Goal: Task Accomplishment & Management: Complete application form

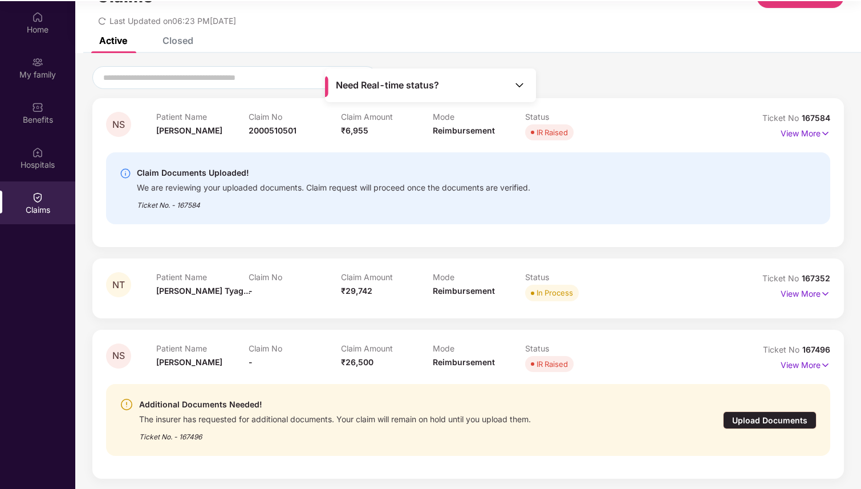
scroll to position [64, 0]
click at [773, 413] on div "Upload Documents" at bounding box center [770, 419] width 94 height 18
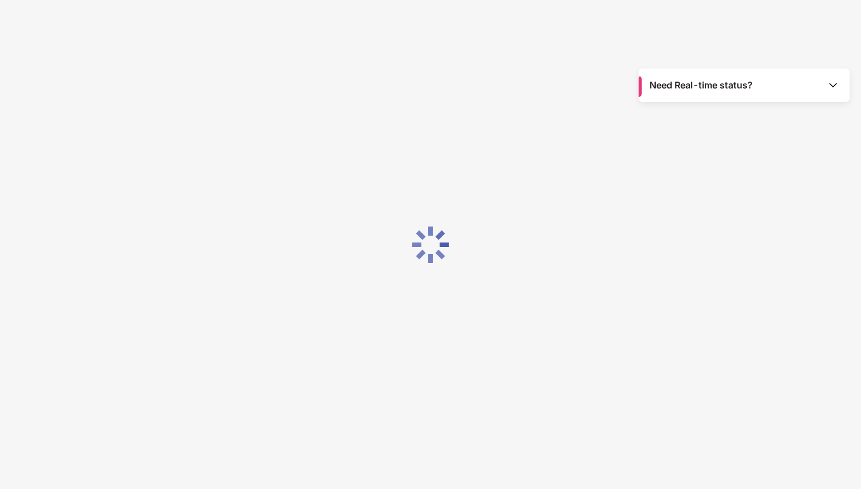
scroll to position [27, 0]
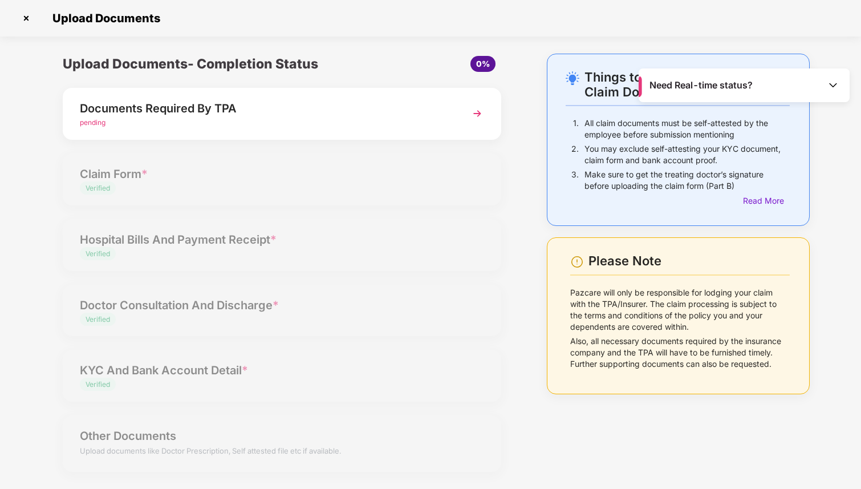
click at [481, 112] on img at bounding box center [477, 113] width 21 height 21
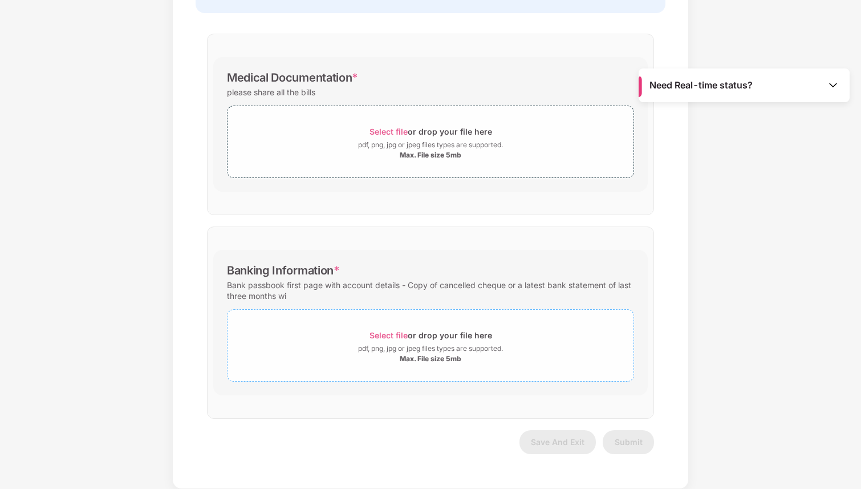
click at [389, 334] on span "Select file" at bounding box center [389, 335] width 38 height 10
click at [389, 333] on span "Select file" at bounding box center [389, 335] width 38 height 10
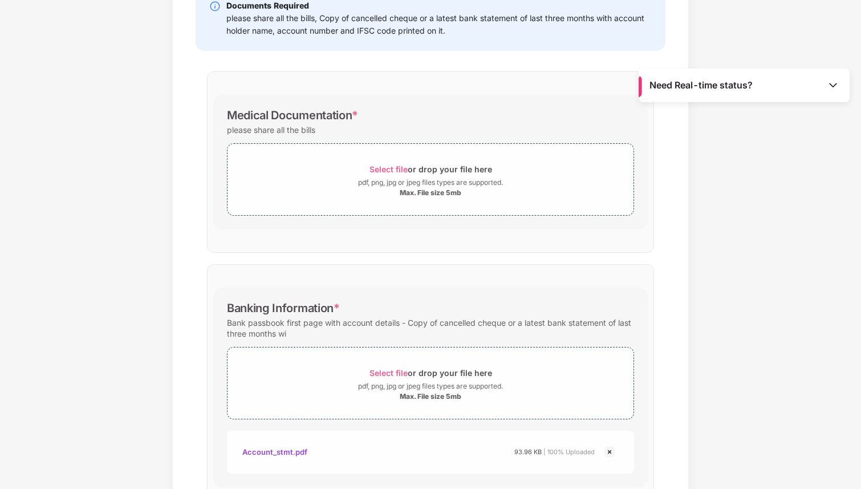
scroll to position [273, 0]
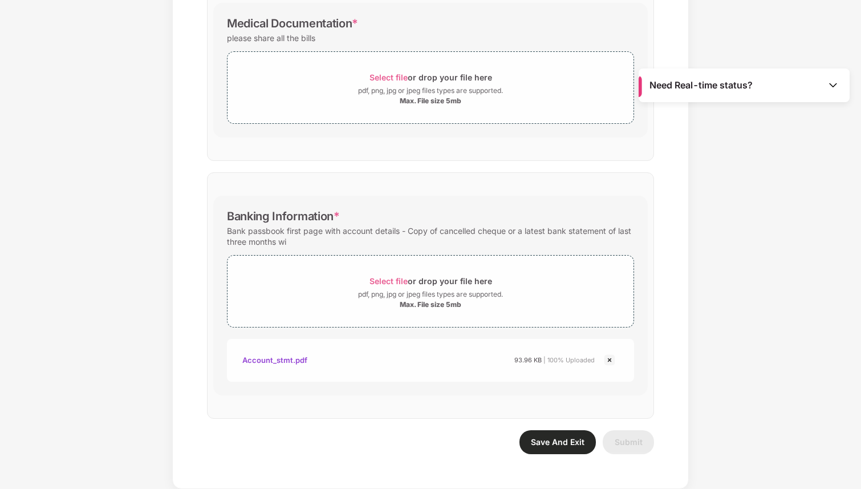
click at [549, 440] on span "Save And Exit" at bounding box center [558, 442] width 54 height 10
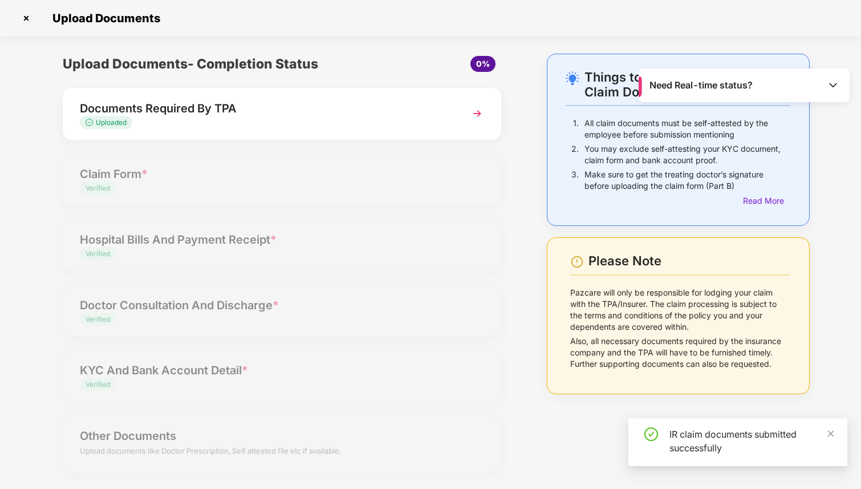
scroll to position [0, 0]
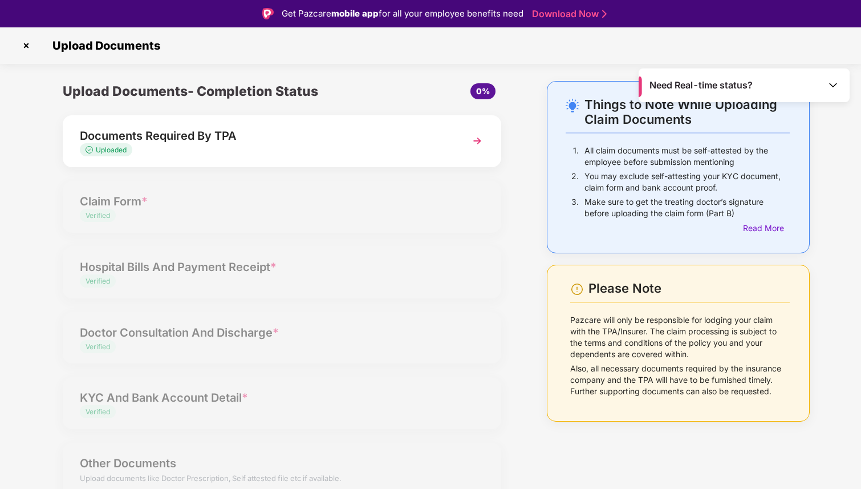
click at [25, 47] on img at bounding box center [26, 45] width 18 height 18
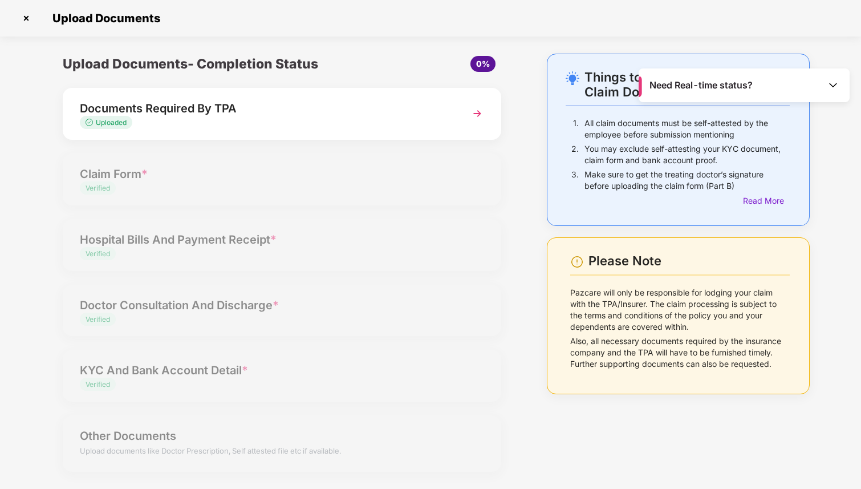
click at [25, 18] on img at bounding box center [26, 18] width 18 height 18
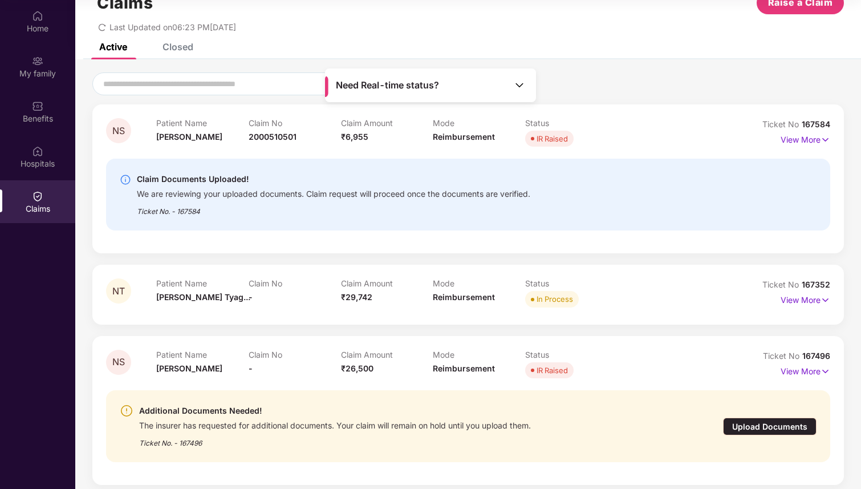
scroll to position [42, 0]
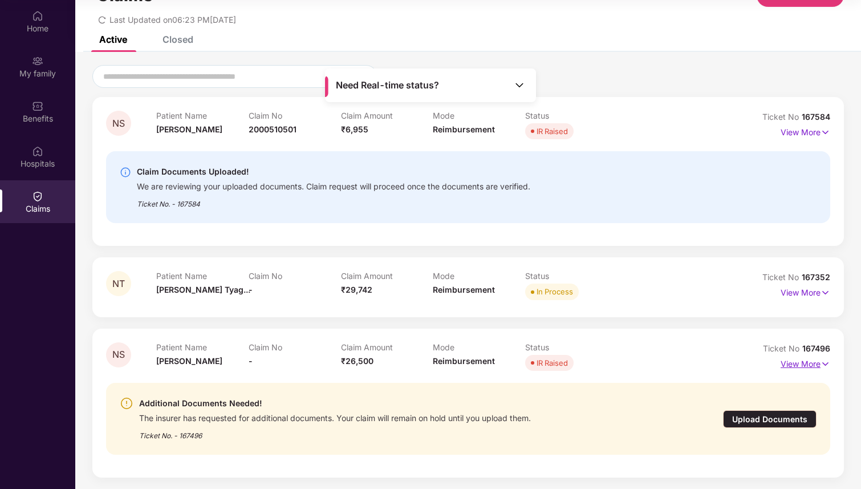
click at [817, 363] on p "View More" at bounding box center [806, 362] width 50 height 15
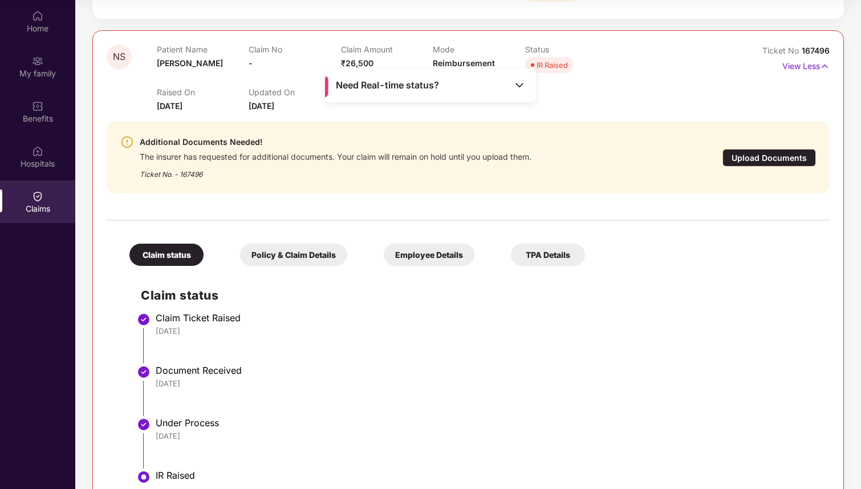
scroll to position [378, 0]
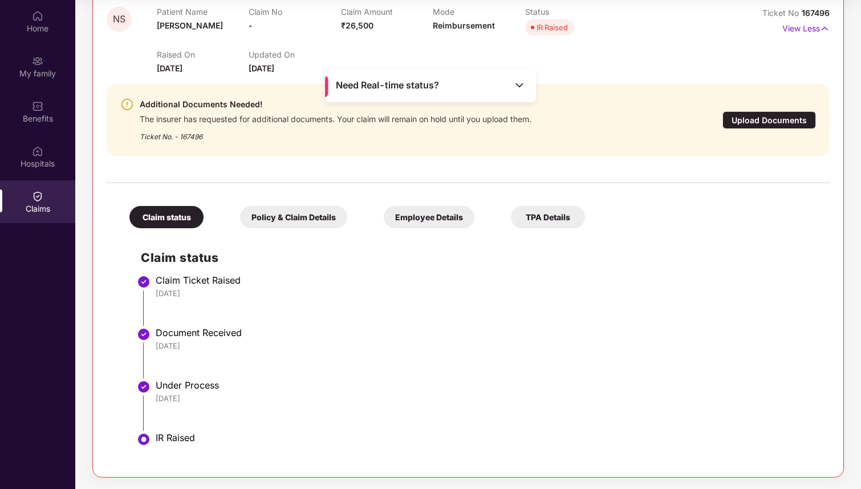
click at [783, 117] on div "Upload Documents" at bounding box center [770, 120] width 94 height 18
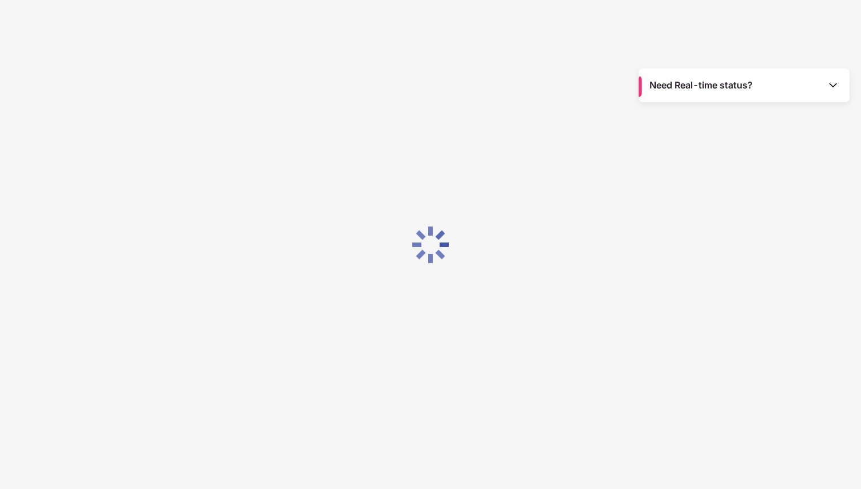
scroll to position [0, 0]
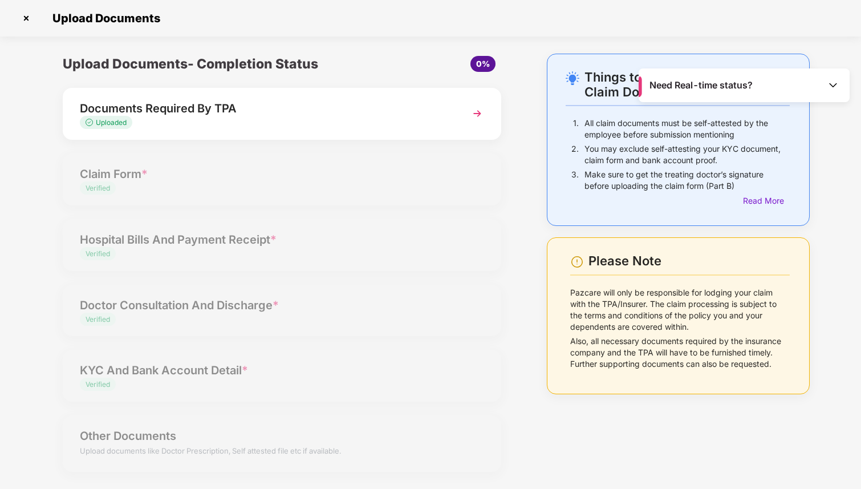
click at [479, 115] on img at bounding box center [477, 113] width 21 height 21
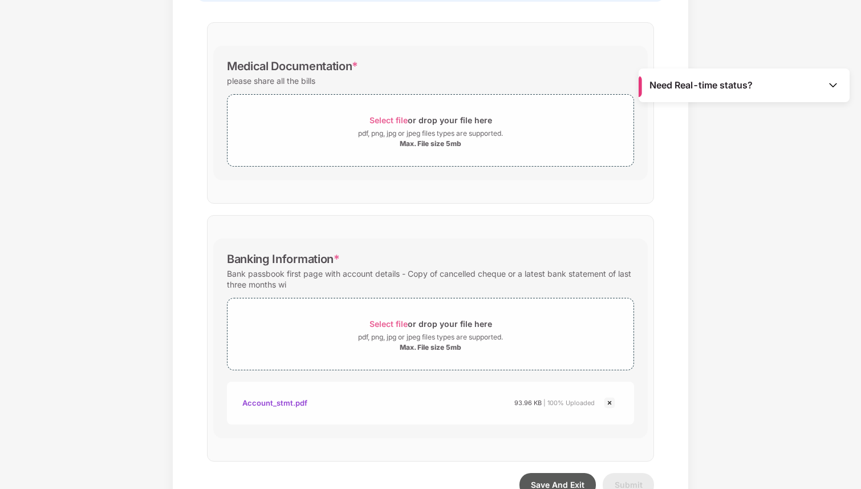
scroll to position [253, 0]
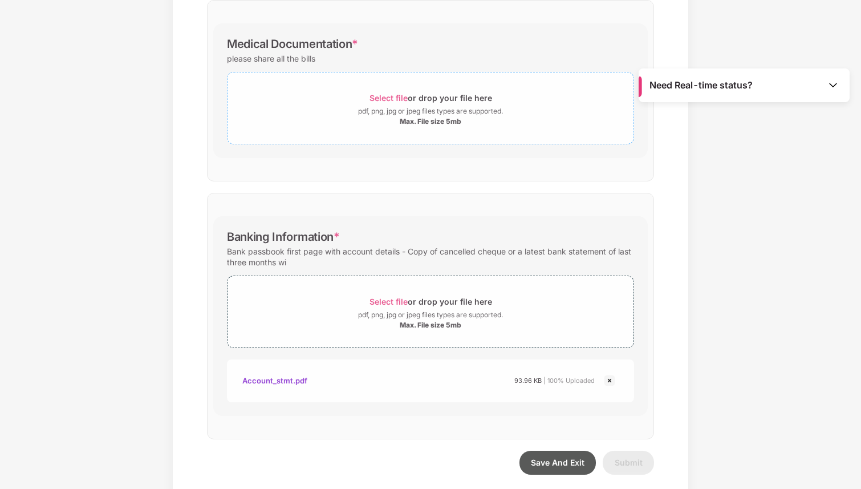
click at [392, 98] on span "Select file" at bounding box center [389, 98] width 38 height 10
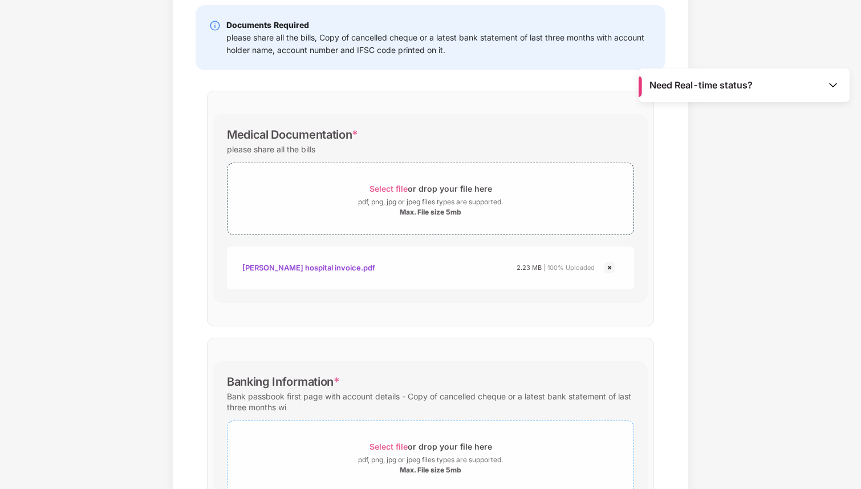
scroll to position [327, 0]
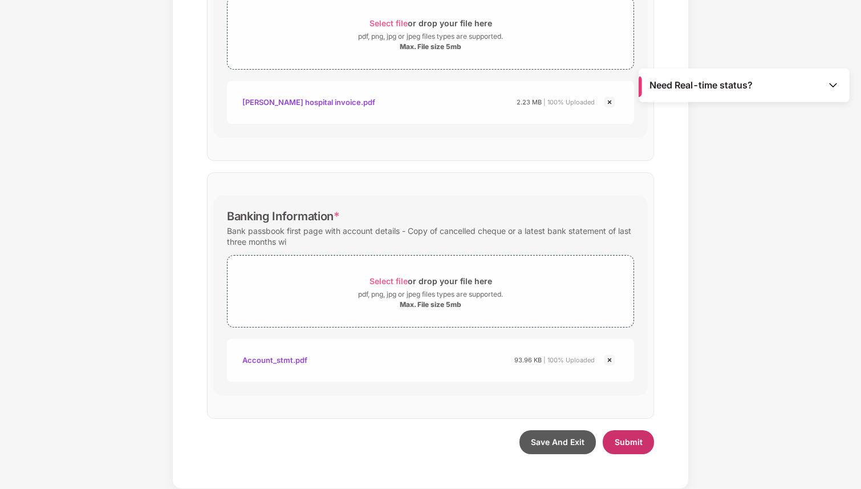
click at [628, 444] on span "Submit" at bounding box center [629, 442] width 28 height 10
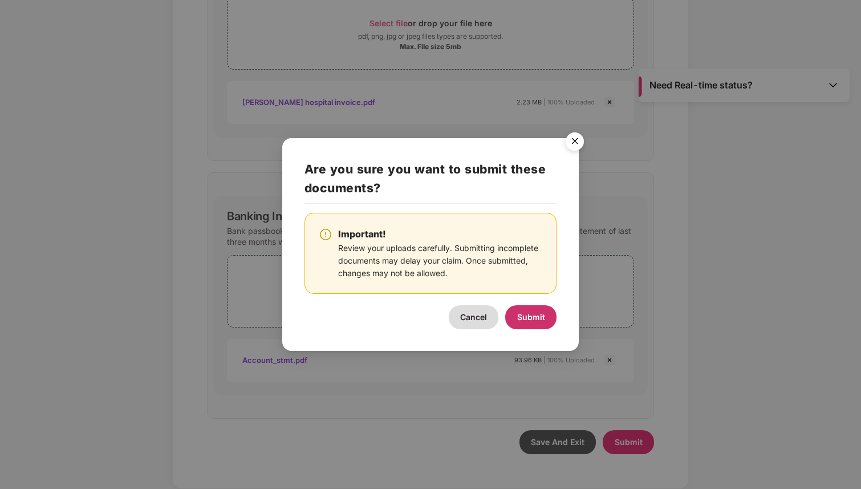
click at [539, 318] on span "Submit" at bounding box center [531, 317] width 28 height 10
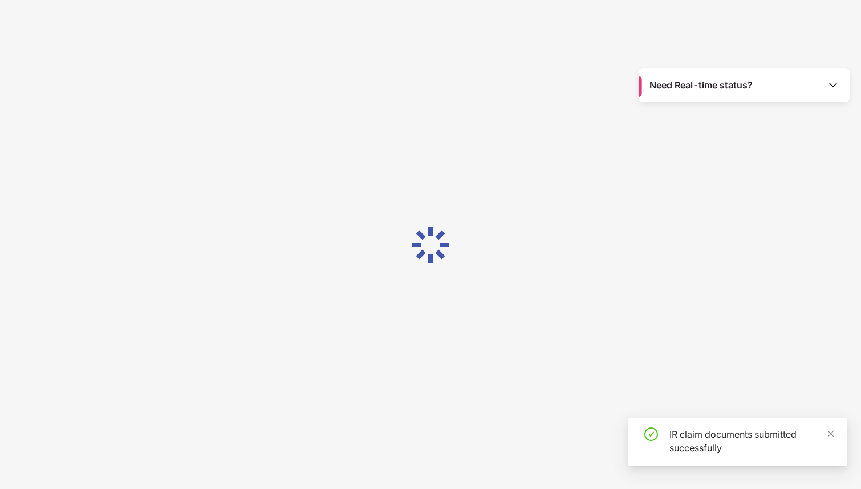
scroll to position [0, 0]
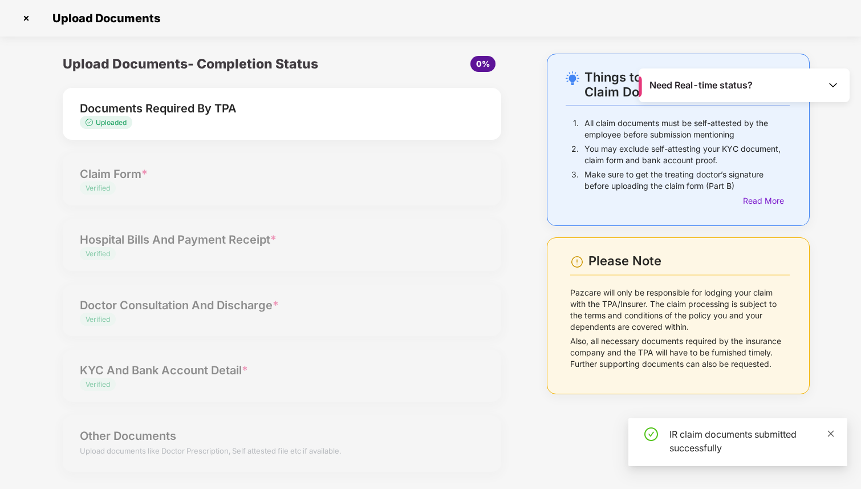
click at [830, 435] on icon "close" at bounding box center [831, 433] width 8 height 8
click at [838, 87] on img at bounding box center [832, 84] width 11 height 11
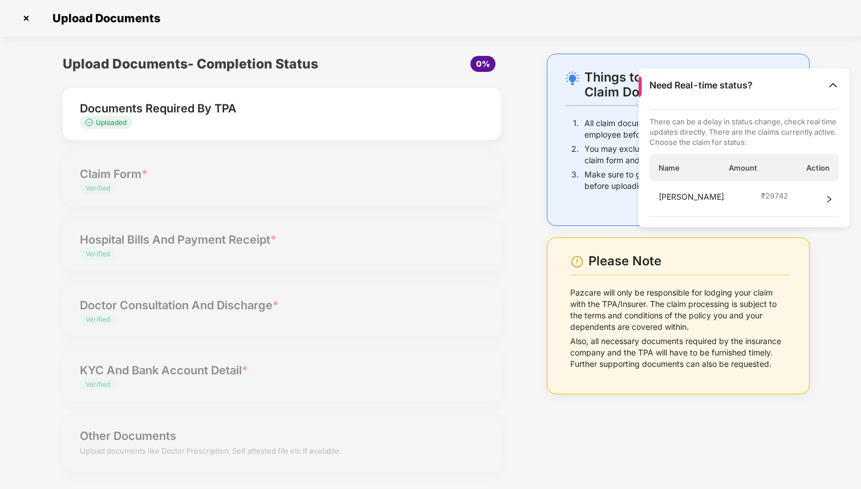
click at [834, 199] on div "[PERSON_NAME] ₹ 29742" at bounding box center [745, 198] width 190 height 35
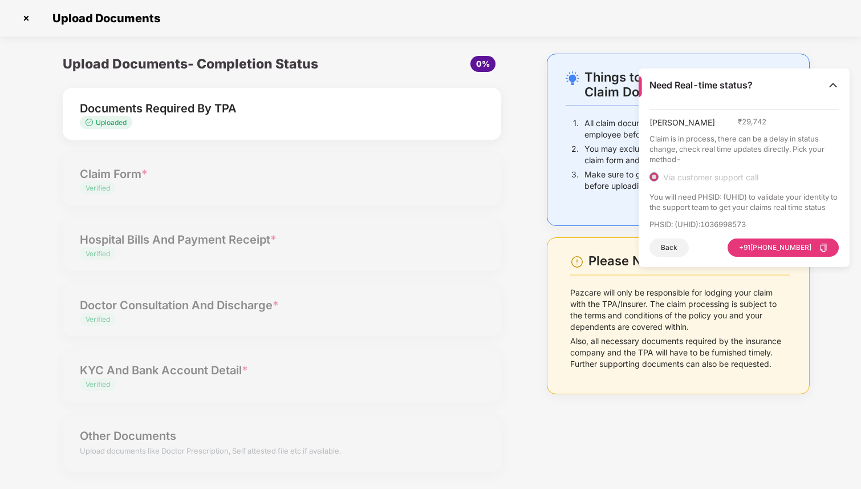
click at [671, 248] on button "Back" at bounding box center [669, 247] width 39 height 18
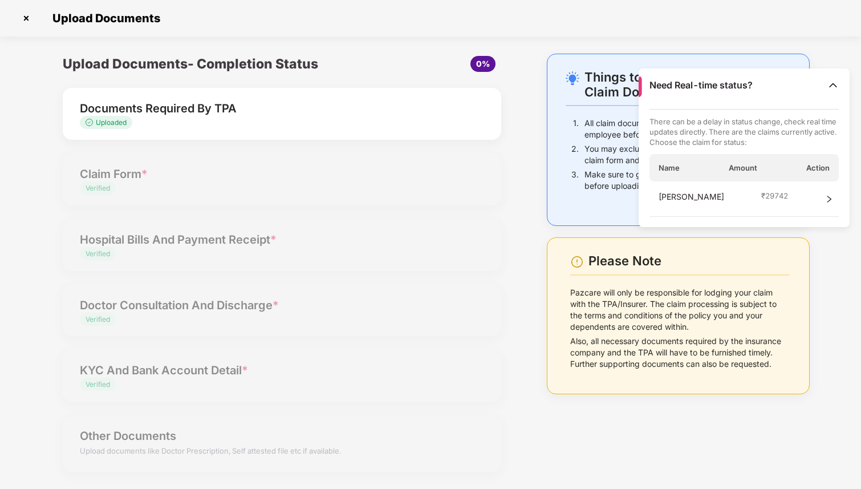
click at [563, 117] on div "Things to Note While Uploading Claim Documents 1. All claim documents must be s…" at bounding box center [678, 140] width 263 height 172
click at [494, 148] on div "Upload Documents- Completion Status 0% Documents Required By TPA Uploaded Claim…" at bounding box center [281, 270] width 461 height 432
click at [29, 22] on img at bounding box center [26, 18] width 18 height 18
click at [26, 18] on img at bounding box center [26, 18] width 18 height 18
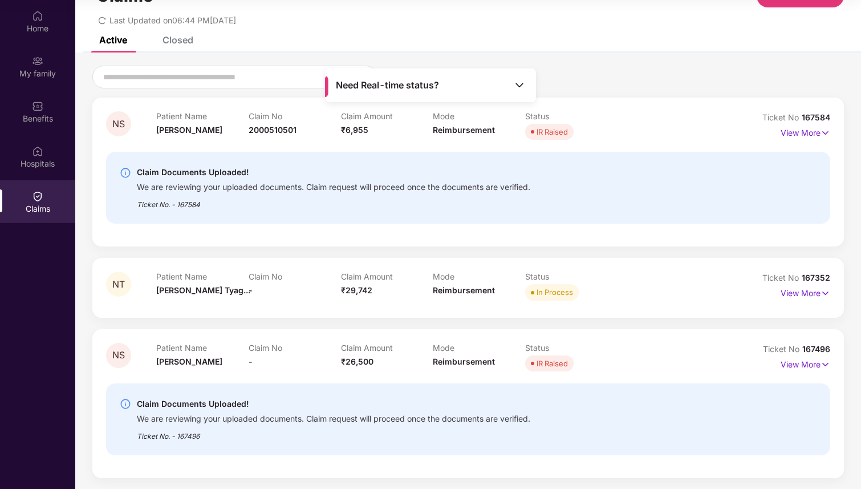
scroll to position [42, 0]
click at [396, 289] on div "Claim Amount ₹29,742" at bounding box center [387, 286] width 92 height 31
click at [821, 295] on img at bounding box center [826, 292] width 10 height 13
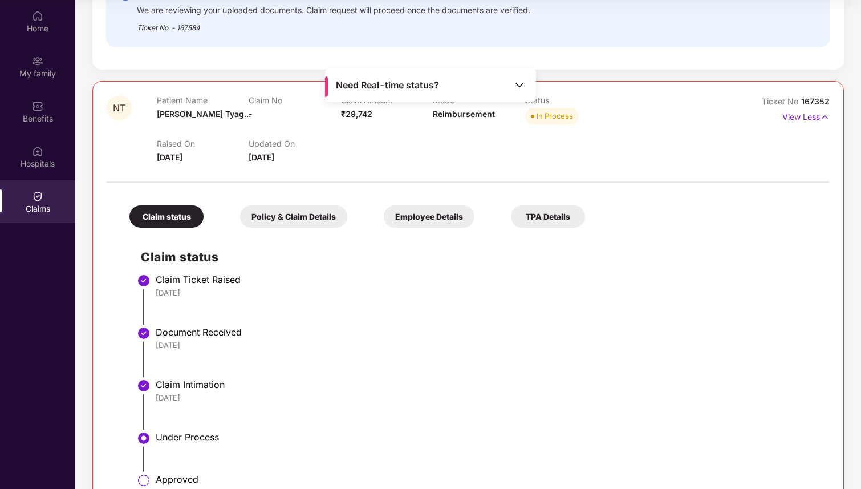
scroll to position [77, 0]
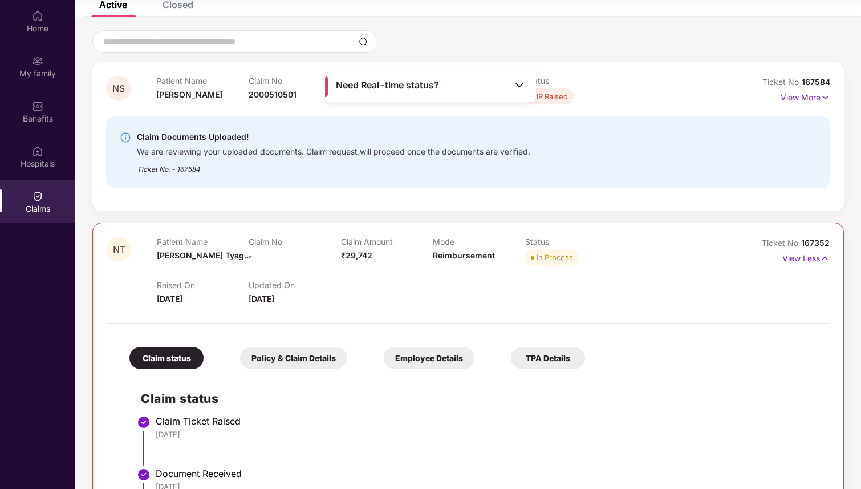
click at [320, 349] on div "Policy & Claim Details" at bounding box center [293, 358] width 107 height 22
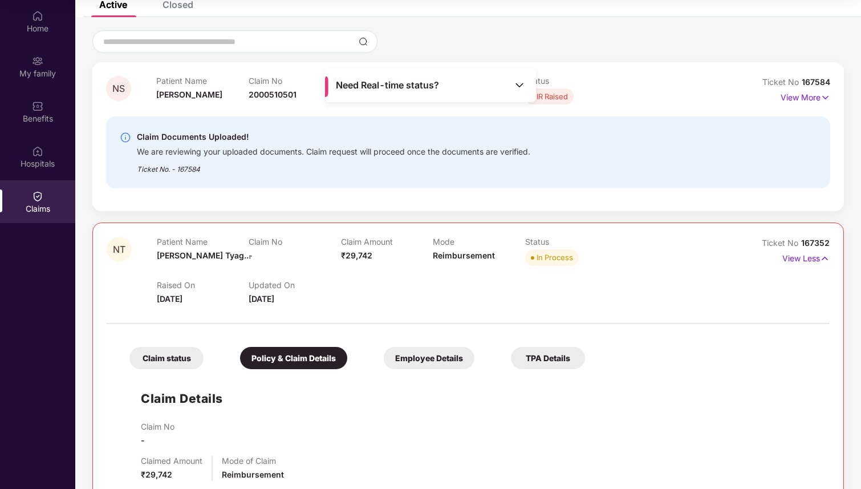
click at [426, 352] on div "Employee Details" at bounding box center [429, 358] width 91 height 22
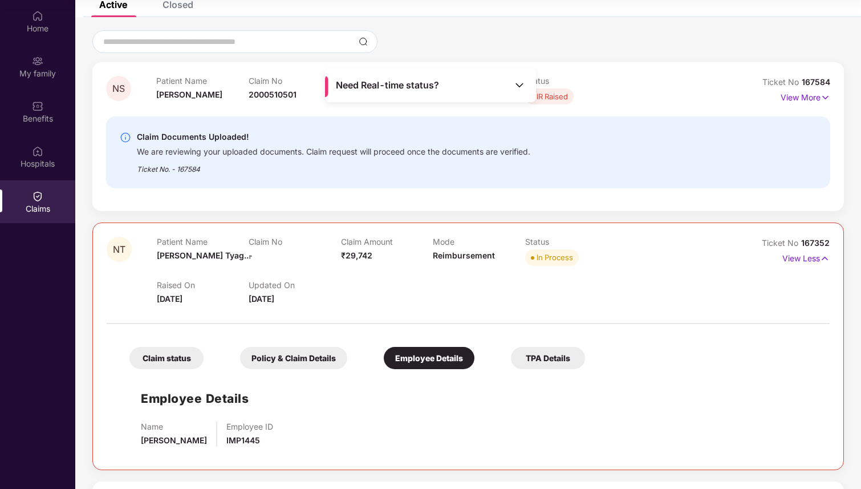
click at [551, 357] on div "TPA Details" at bounding box center [548, 358] width 74 height 22
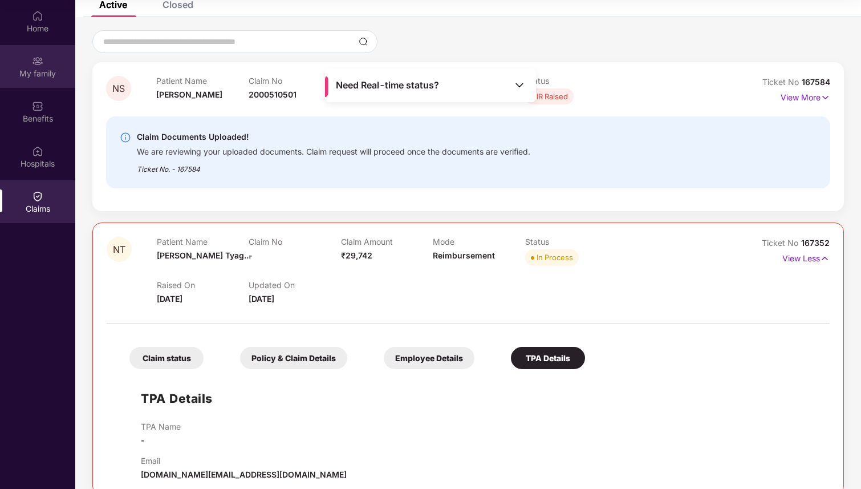
click at [33, 63] on img at bounding box center [37, 60] width 11 height 11
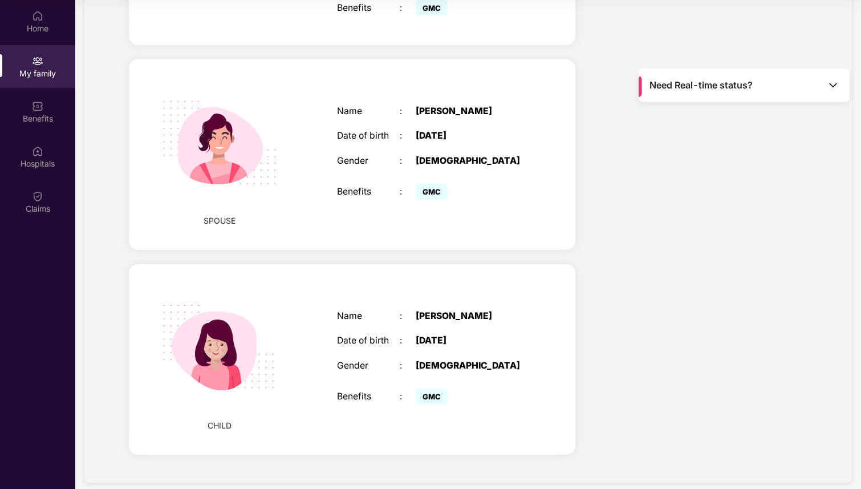
scroll to position [391, 0]
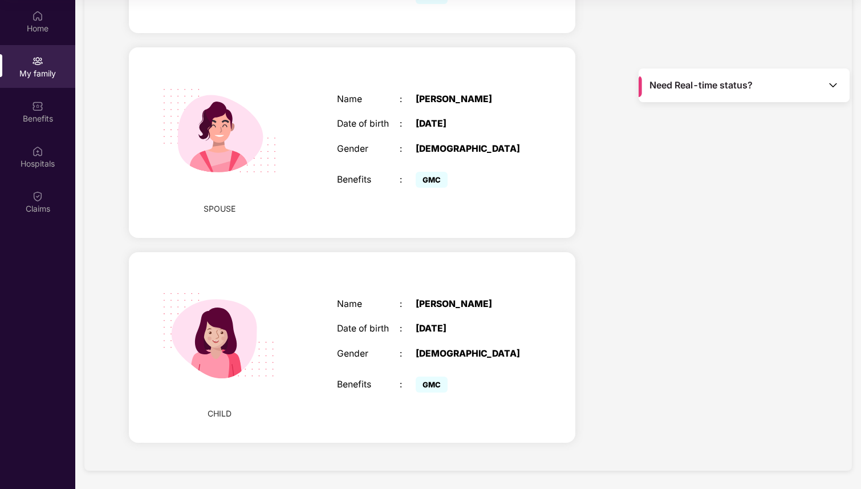
click at [217, 416] on span "CHILD" at bounding box center [220, 413] width 24 height 13
click at [226, 346] on img at bounding box center [220, 335] width 144 height 144
click at [434, 349] on div "[DEMOGRAPHIC_DATA]" at bounding box center [471, 353] width 110 height 11
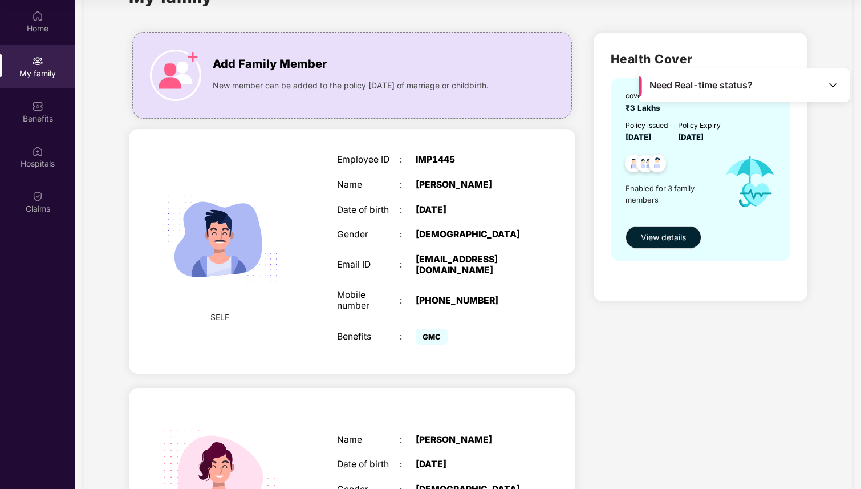
scroll to position [0, 0]
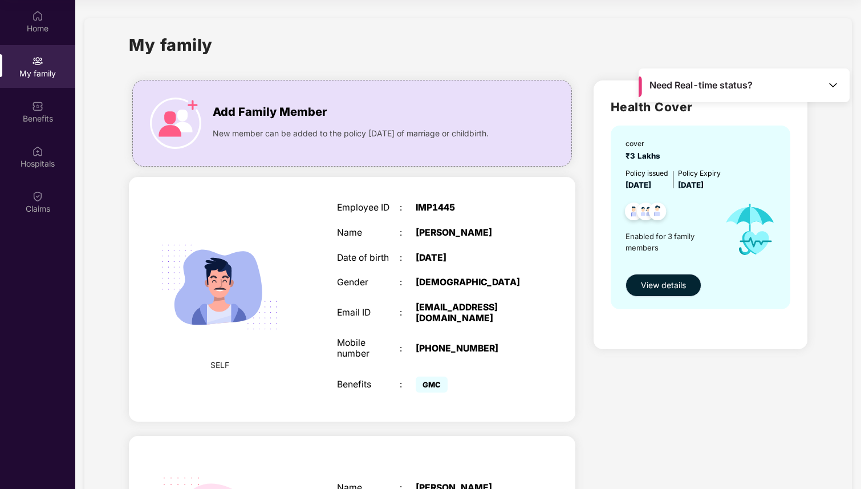
click at [664, 295] on button "View details" at bounding box center [664, 285] width 76 height 23
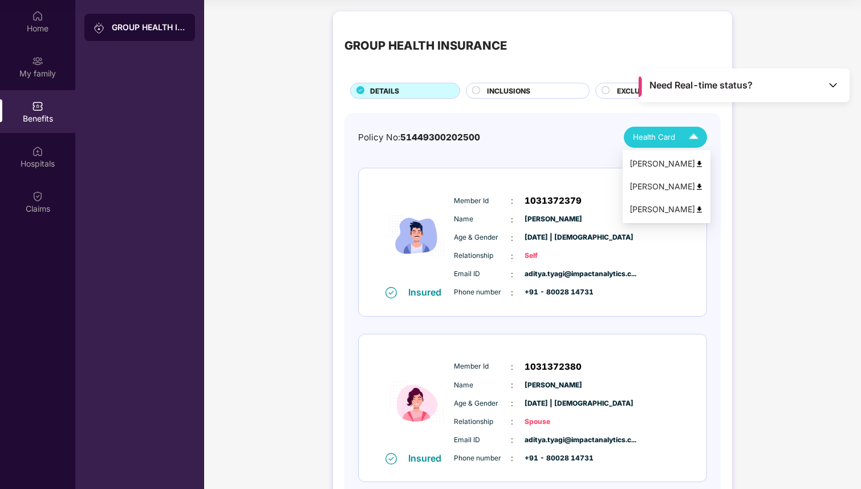
click at [683, 136] on div "Health Card" at bounding box center [668, 137] width 71 height 20
click at [696, 209] on img at bounding box center [699, 209] width 9 height 9
click at [259, 198] on div "GROUP HEALTH INSURANCE DETAILS INCLUSIONS EXCLUSIONS Policy No: 51449300202500 …" at bounding box center [532, 362] width 657 height 713
click at [36, 116] on div "Benefits" at bounding box center [37, 118] width 75 height 11
click at [502, 87] on span "INCLUSIONS" at bounding box center [508, 91] width 43 height 11
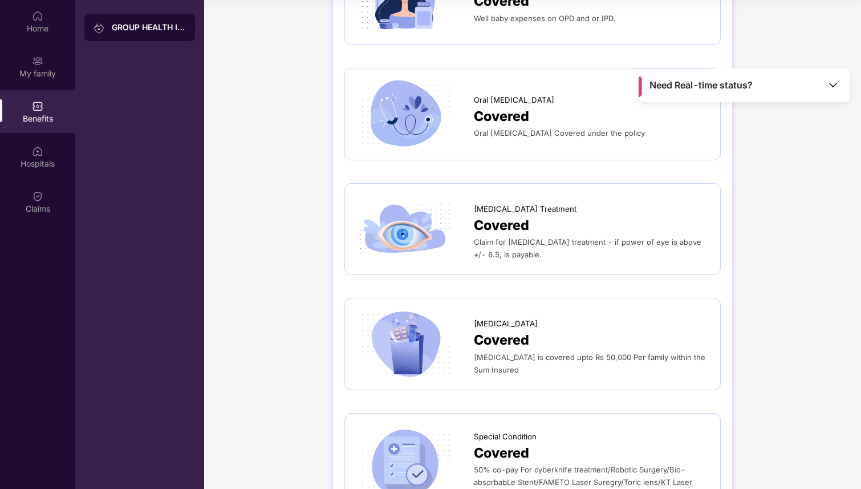
scroll to position [1562, 0]
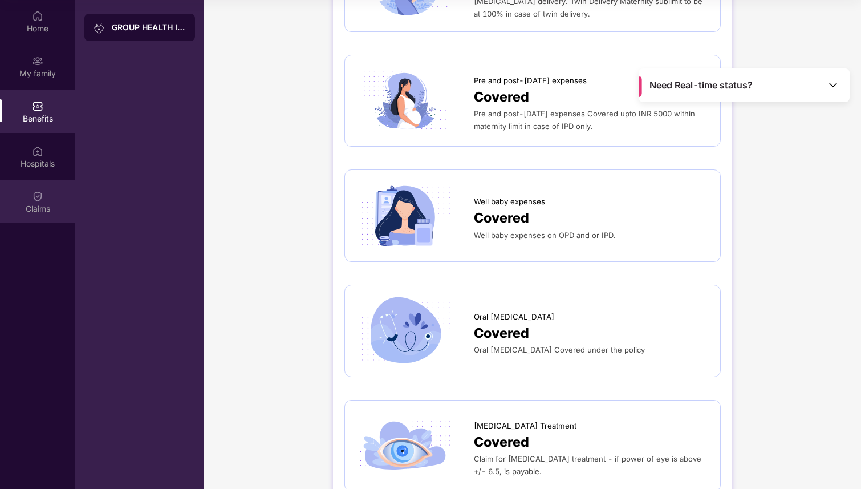
click at [35, 212] on div "Claims" at bounding box center [37, 208] width 75 height 11
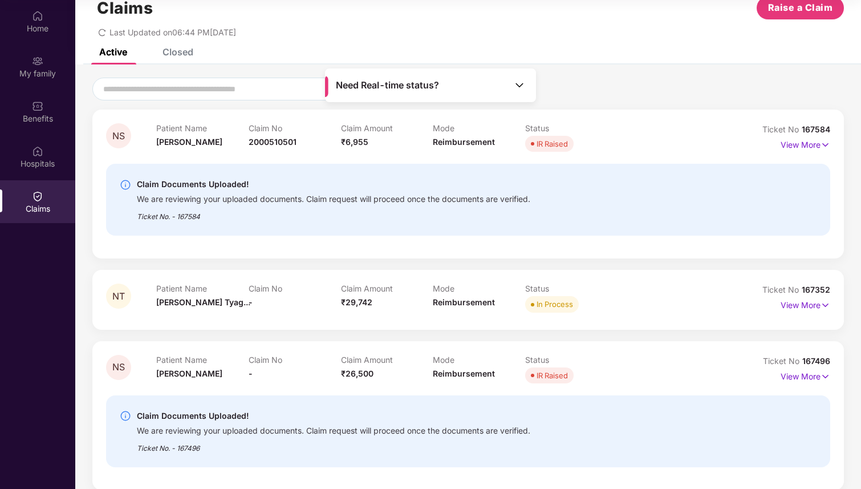
scroll to position [42, 0]
